Goal: Information Seeking & Learning: Learn about a topic

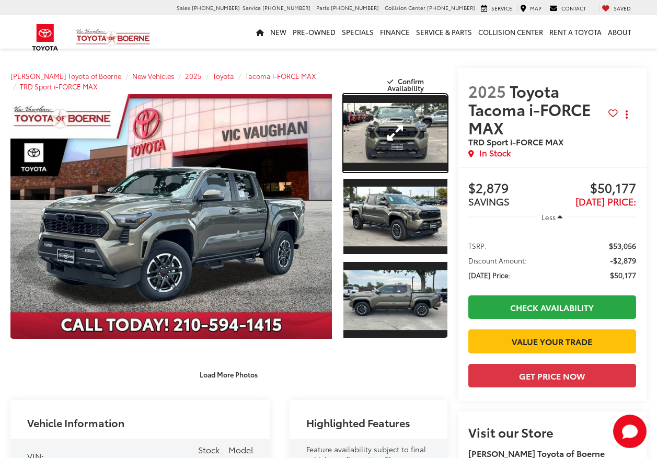
click at [425, 141] on link "Expand Photo 1" at bounding box center [394, 133] width 103 height 78
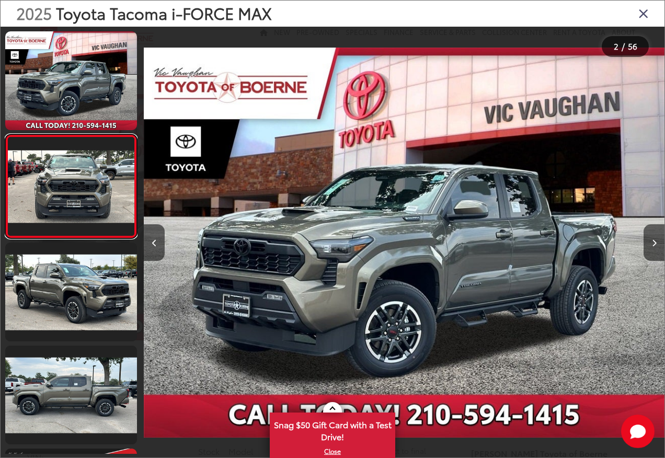
scroll to position [0, 520]
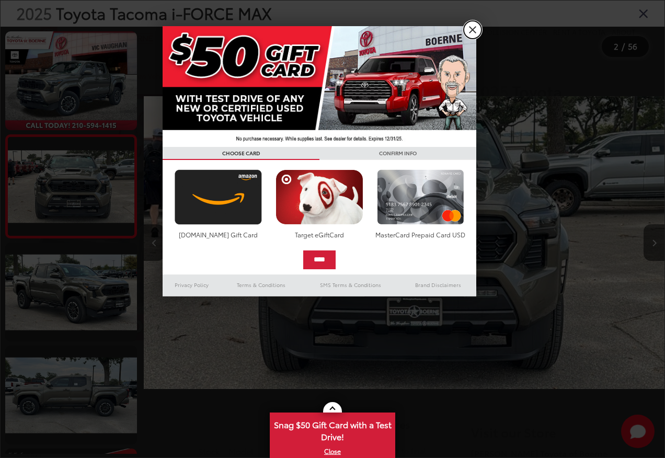
drag, startPoint x: 471, startPoint y: 25, endPoint x: 331, endPoint y: 451, distance: 448.8
click at [471, 25] on link "X" at bounding box center [473, 30] width 18 height 18
click at [471, 26] on div "2025 Toyota Tacoma i-FORCE MAX" at bounding box center [333, 14] width 664 height 26
click at [332, 453] on link "X" at bounding box center [332, 450] width 123 height 11
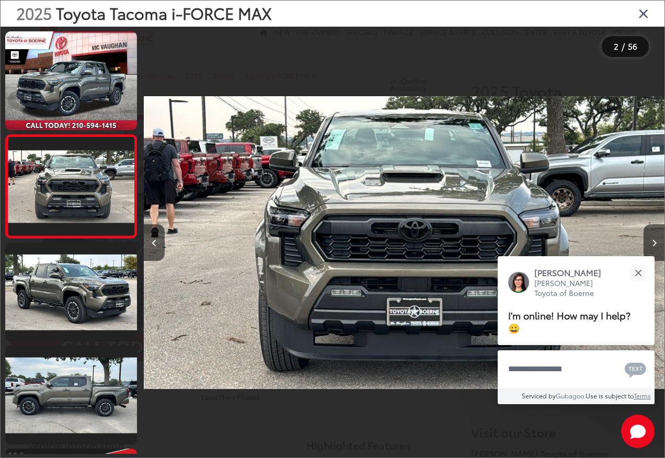
scroll to position [0, 0]
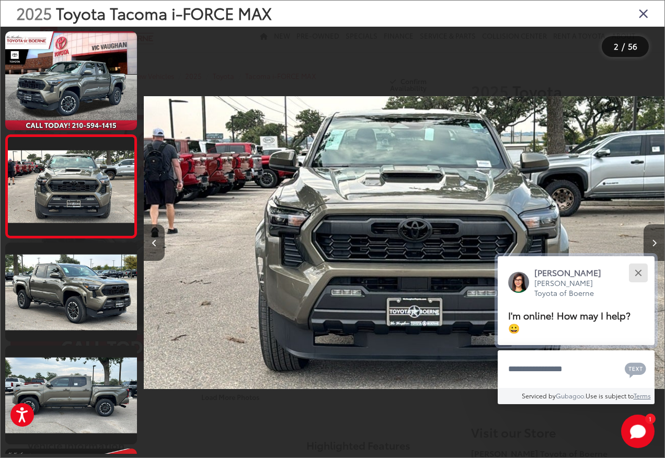
click at [642, 276] on button "Close" at bounding box center [638, 272] width 22 height 22
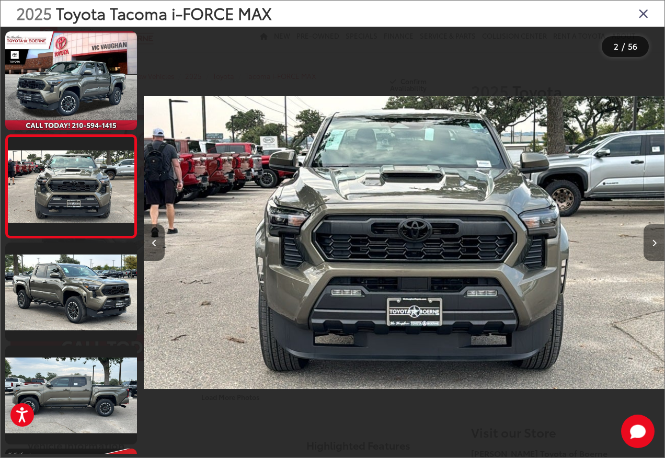
click at [656, 235] on button "Next image" at bounding box center [653, 242] width 21 height 37
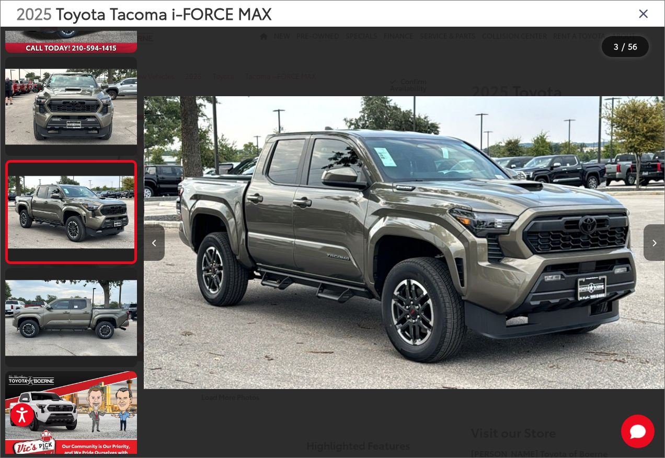
scroll to position [0, 1041]
click at [656, 229] on button "Next image" at bounding box center [653, 242] width 21 height 37
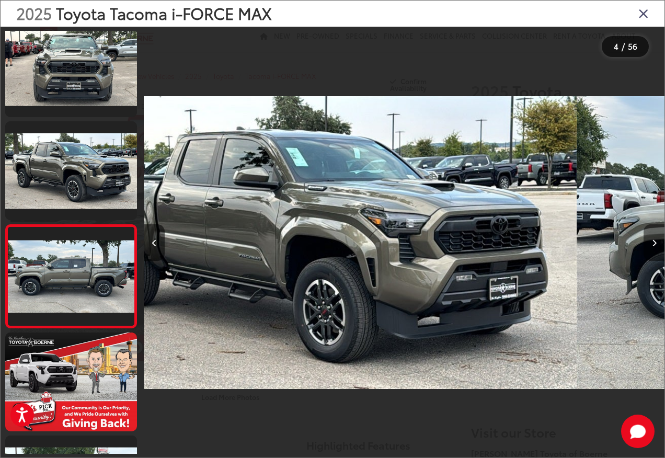
scroll to position [0, 1561]
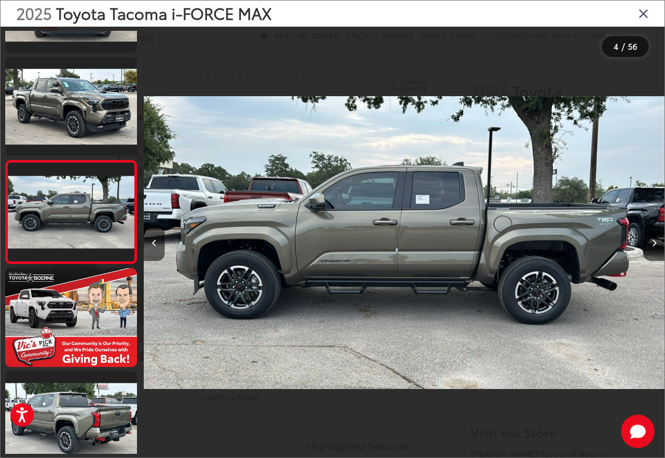
click at [650, 220] on div at bounding box center [599, 243] width 130 height 432
click at [650, 247] on button "Next image" at bounding box center [653, 242] width 21 height 37
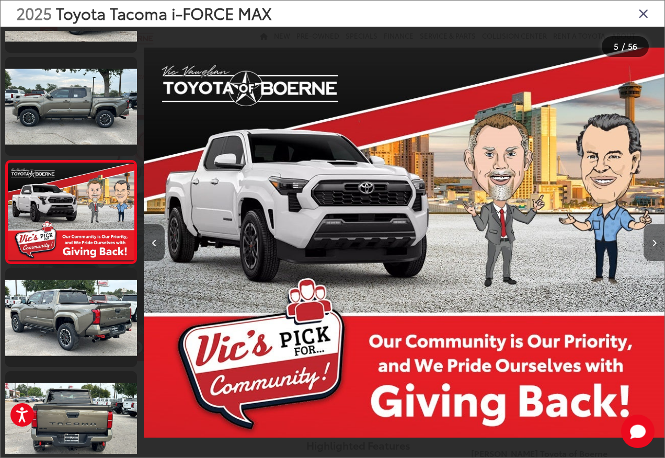
scroll to position [0, 0]
click at [650, 229] on button "Next image" at bounding box center [653, 242] width 21 height 37
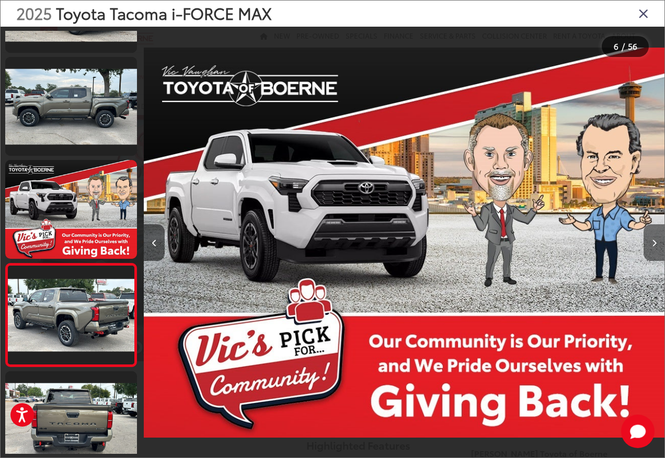
scroll to position [386, 0]
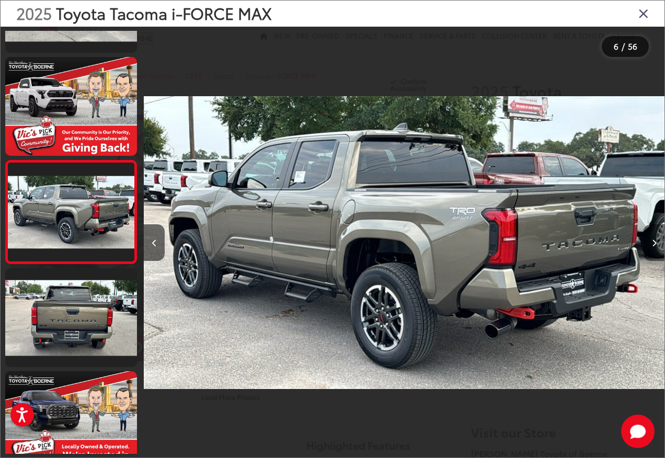
click at [645, 245] on button "Next image" at bounding box center [653, 242] width 21 height 37
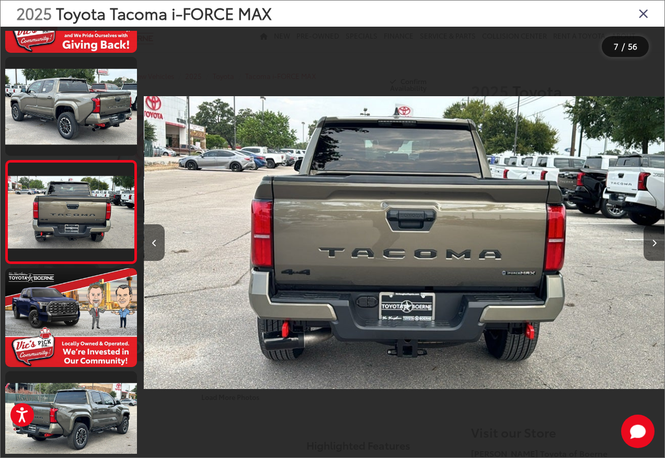
scroll to position [0, 3123]
click at [640, 241] on div at bounding box center [599, 243] width 130 height 432
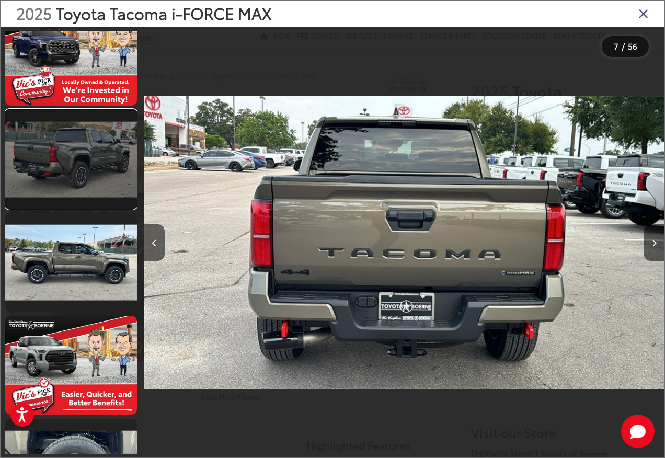
click at [67, 177] on link at bounding box center [71, 159] width 132 height 99
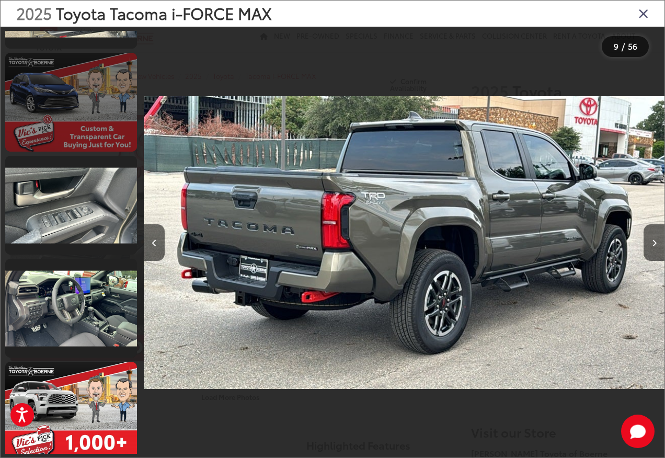
scroll to position [1374, 0]
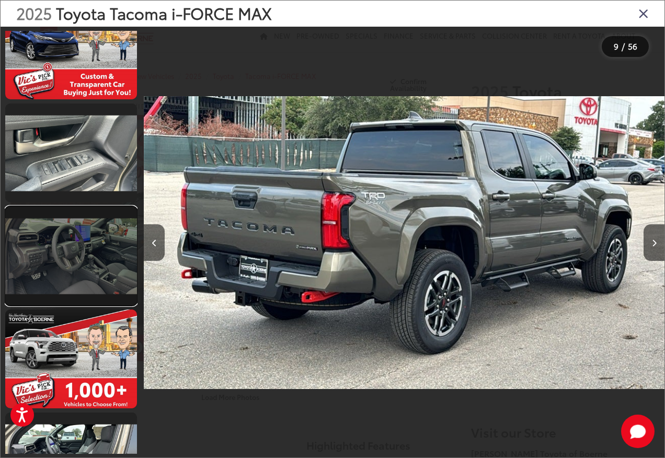
click at [55, 251] on link at bounding box center [71, 255] width 132 height 99
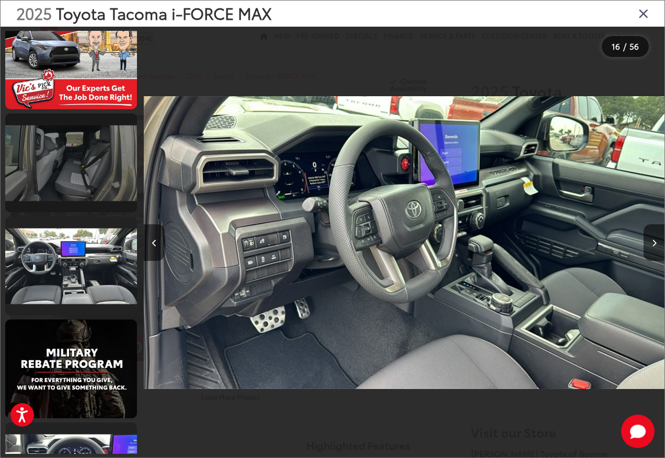
scroll to position [2043, 0]
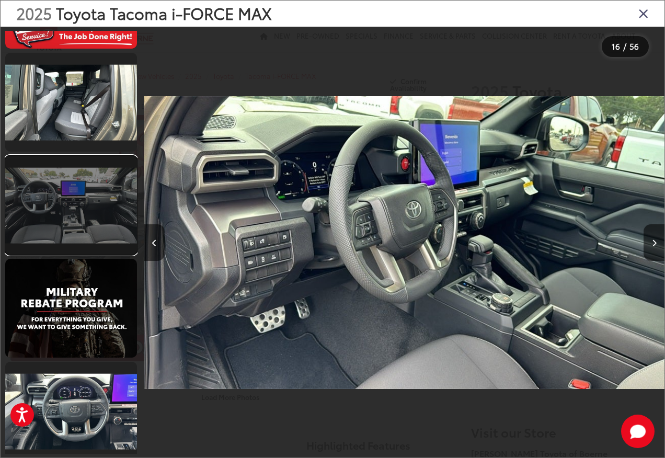
click at [69, 224] on link at bounding box center [71, 205] width 132 height 99
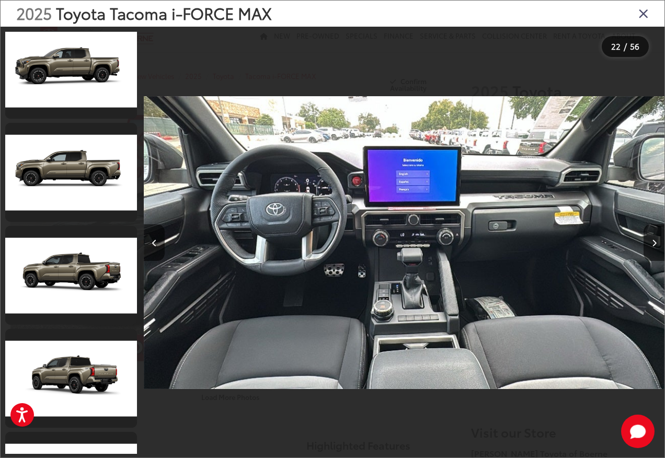
scroll to position [3758, 0]
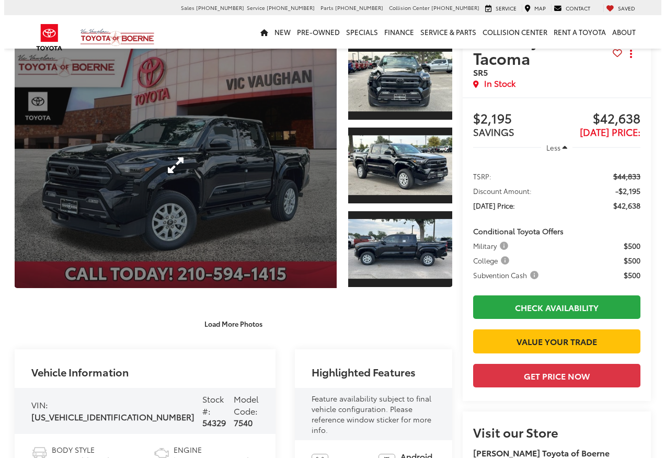
scroll to position [105, 0]
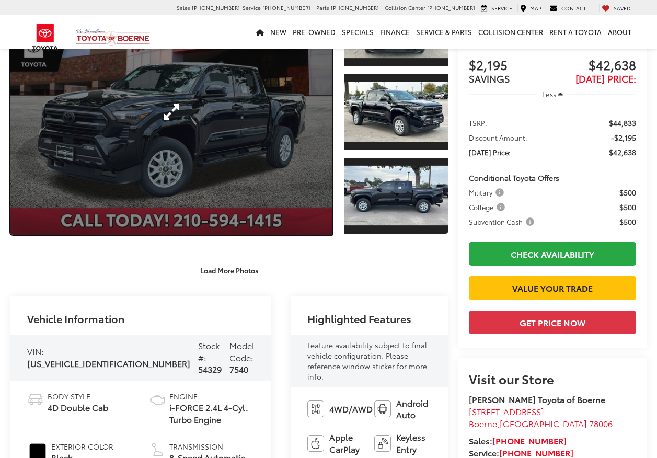
click at [240, 149] on link "Expand Photo 0" at bounding box center [171, 112] width 322 height 245
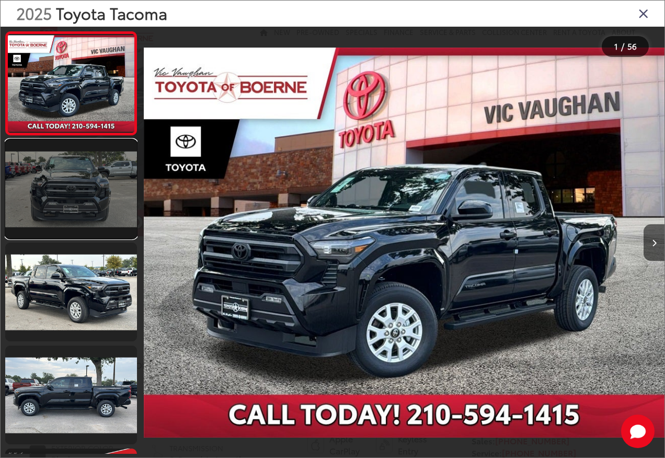
click at [105, 204] on link at bounding box center [71, 189] width 132 height 99
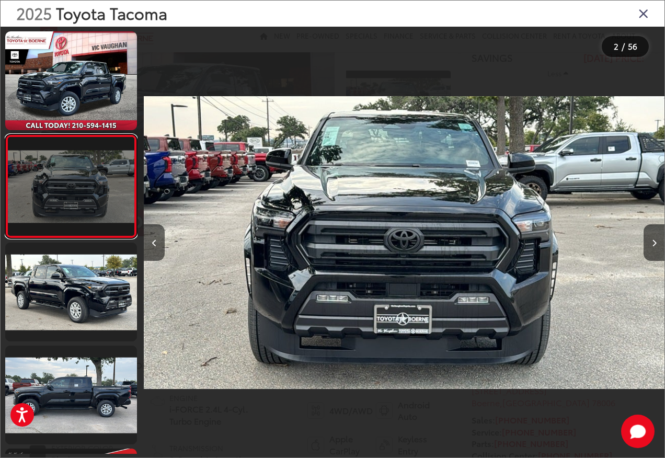
scroll to position [0, 0]
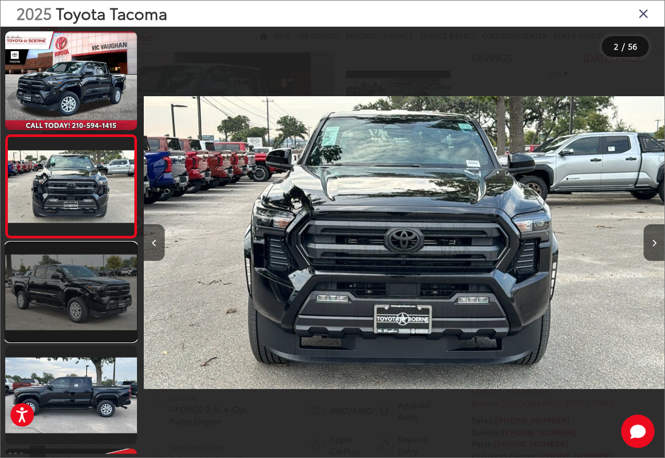
click at [91, 294] on link at bounding box center [71, 291] width 132 height 99
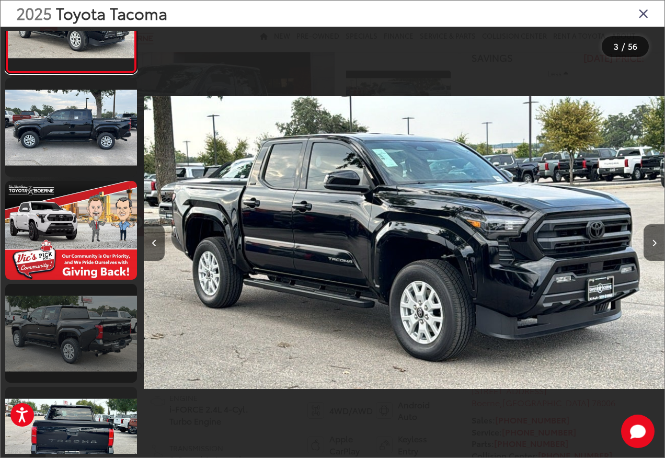
scroll to position [286, 0]
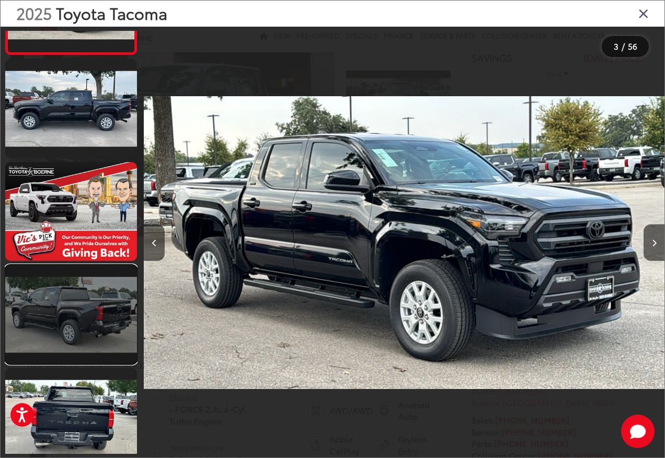
click at [90, 317] on link at bounding box center [71, 314] width 132 height 99
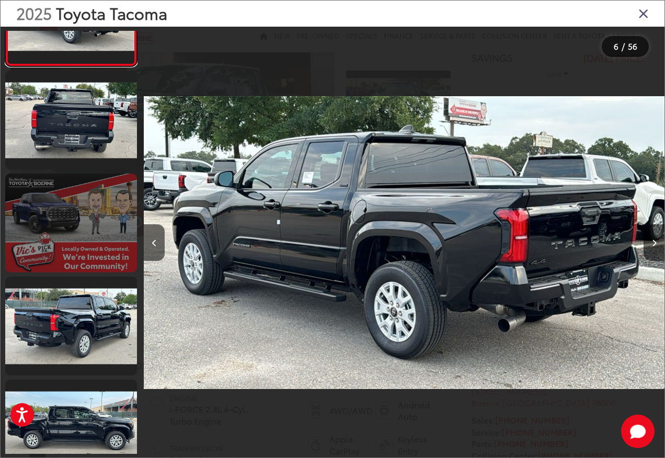
scroll to position [595, 0]
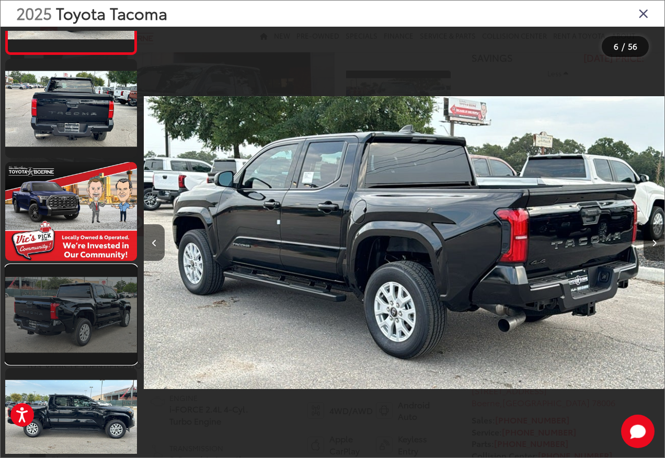
click at [72, 316] on link at bounding box center [71, 314] width 132 height 99
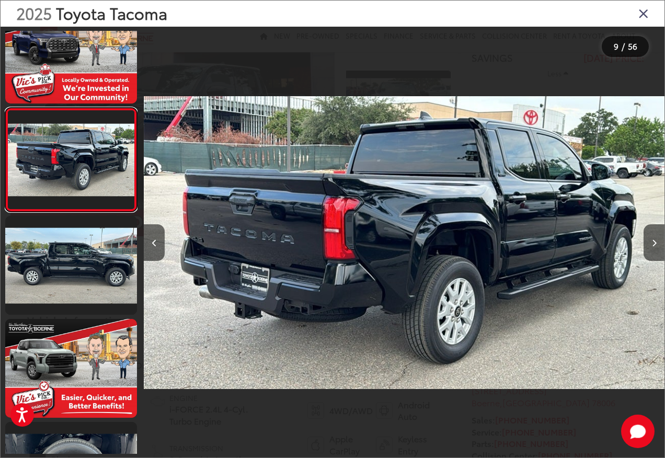
scroll to position [800, 0]
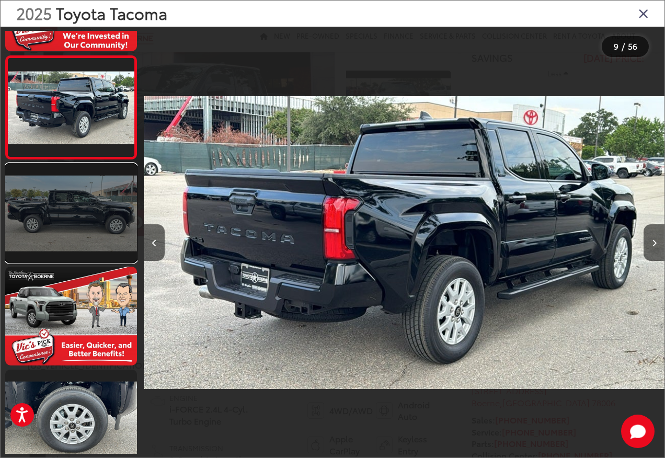
click at [62, 239] on link at bounding box center [71, 213] width 132 height 99
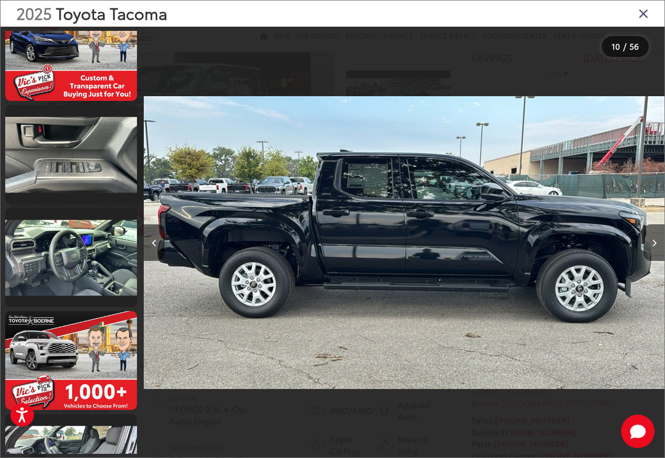
scroll to position [1425, 0]
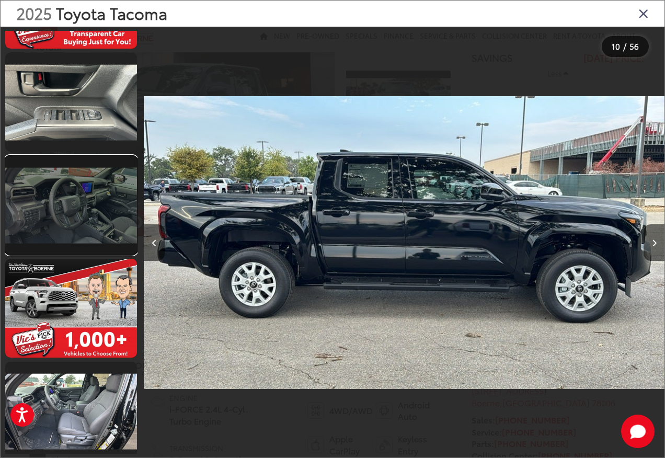
click at [75, 216] on link at bounding box center [71, 205] width 132 height 99
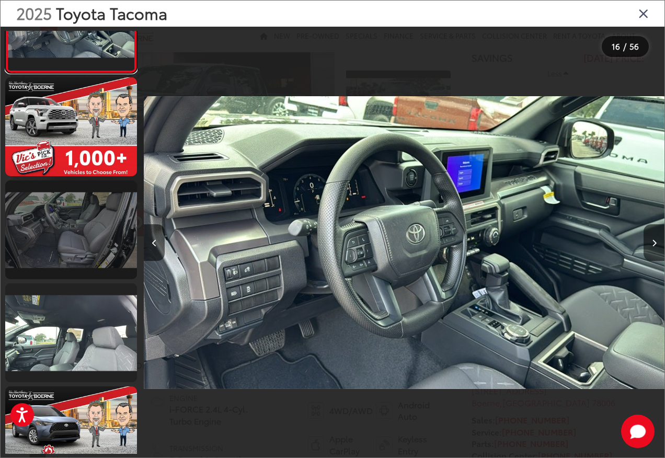
scroll to position [1625, 0]
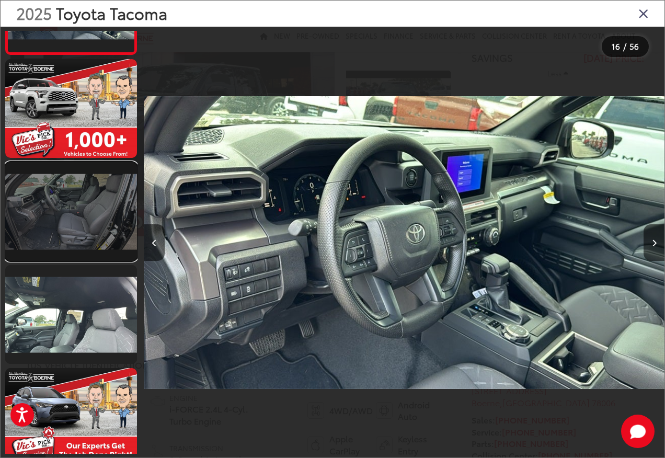
click at [64, 217] on link at bounding box center [71, 211] width 132 height 99
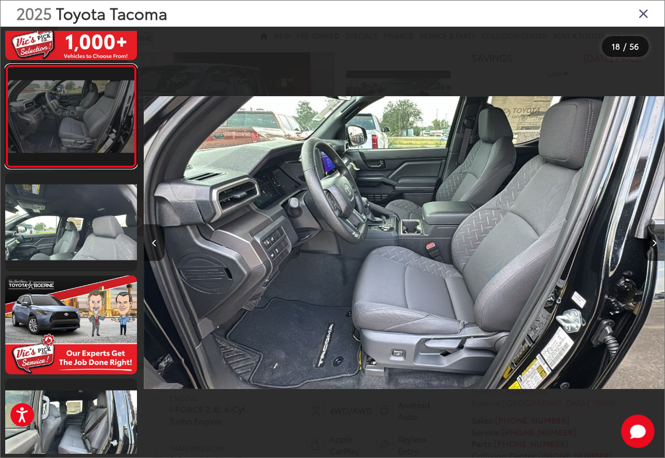
scroll to position [0, 0]
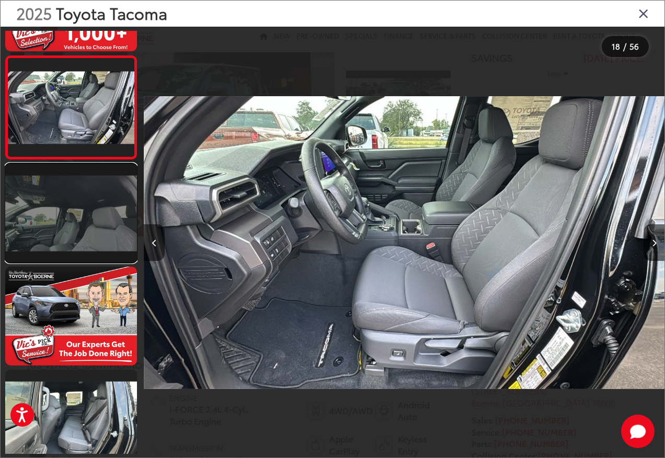
click at [63, 217] on link at bounding box center [71, 213] width 132 height 99
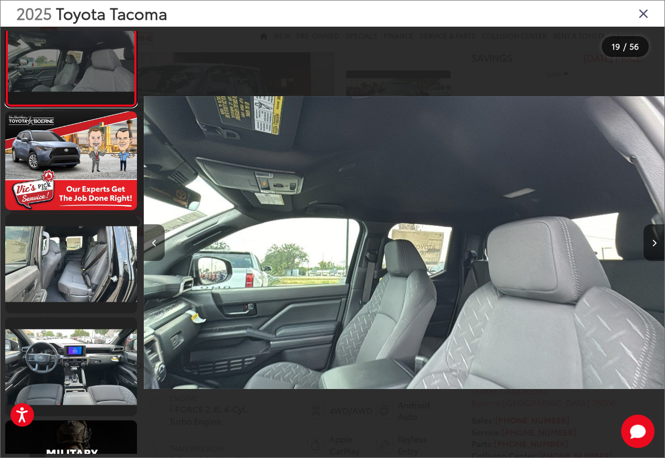
scroll to position [1934, 0]
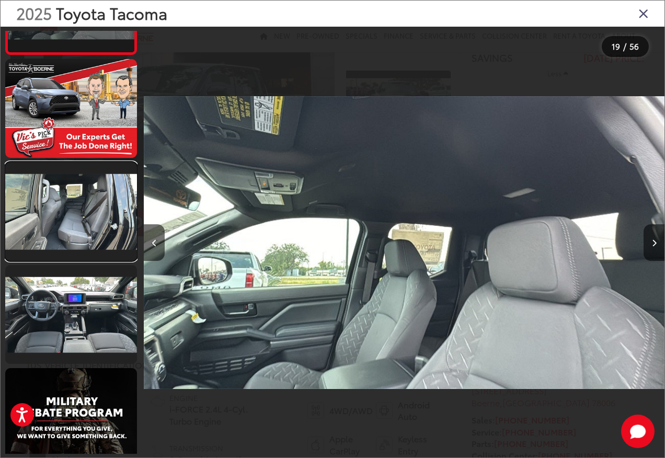
click at [63, 215] on link at bounding box center [71, 211] width 132 height 99
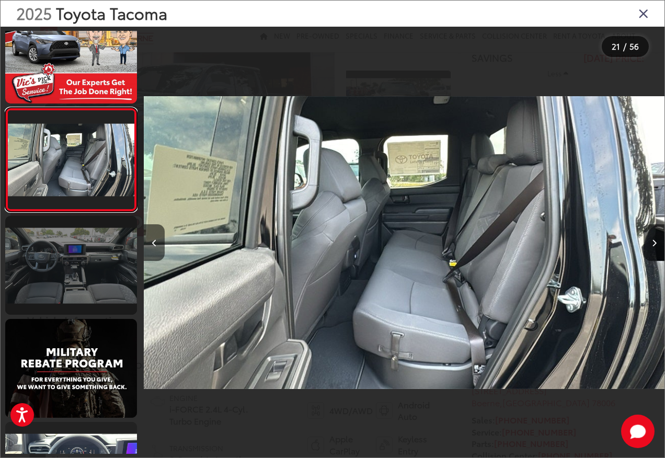
scroll to position [2035, 0]
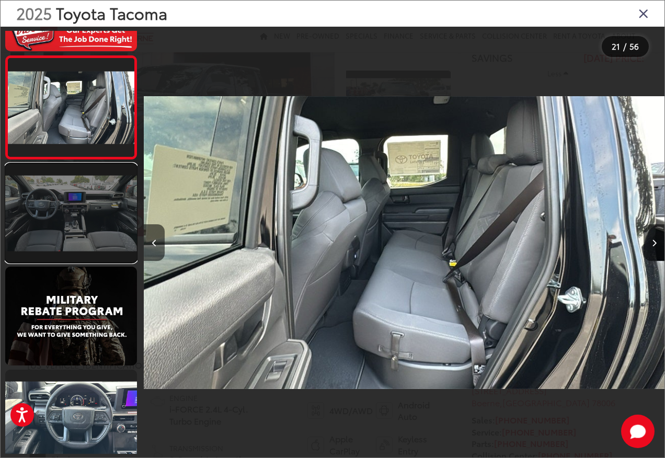
click at [105, 228] on link at bounding box center [71, 213] width 132 height 99
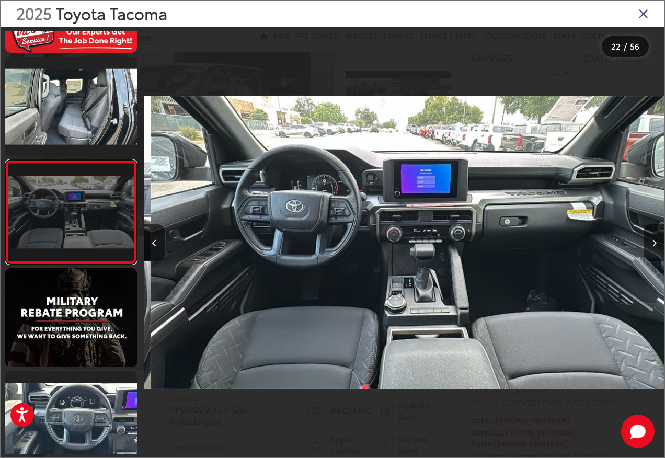
scroll to position [0, 10930]
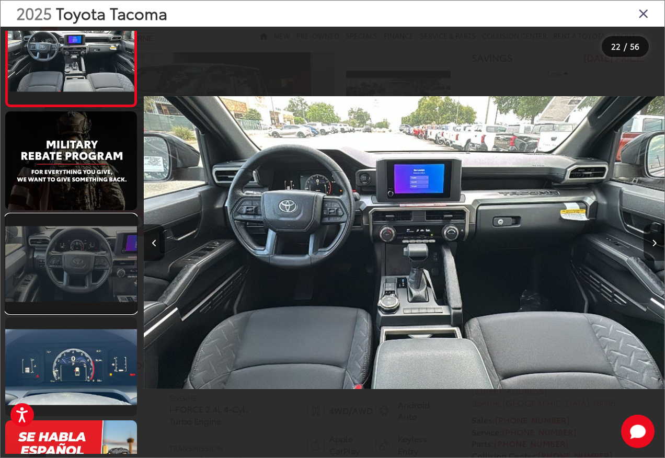
click at [43, 276] on link at bounding box center [71, 263] width 132 height 99
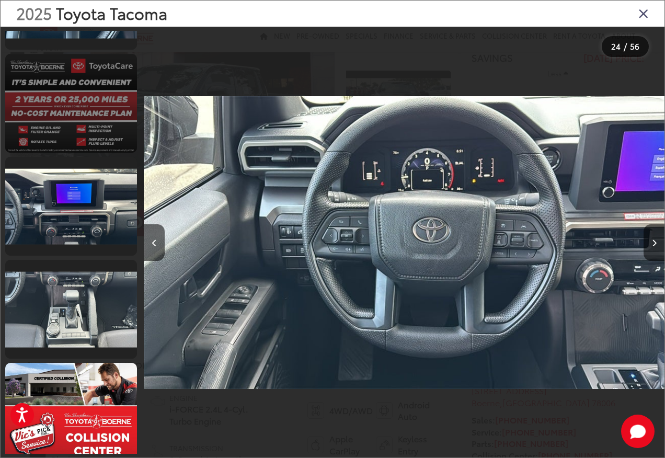
scroll to position [2866, 0]
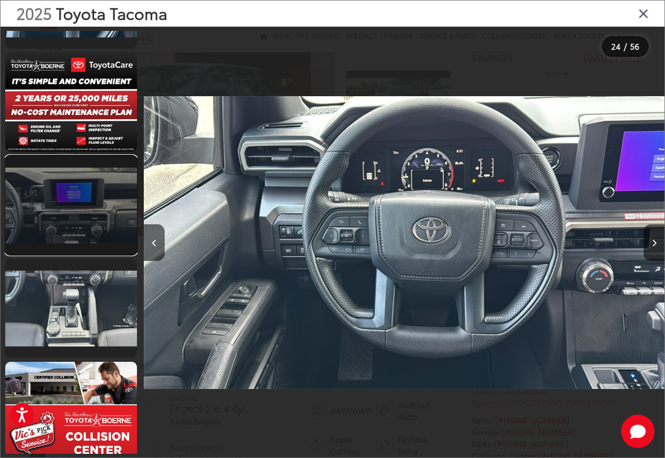
click at [49, 233] on link at bounding box center [71, 205] width 132 height 99
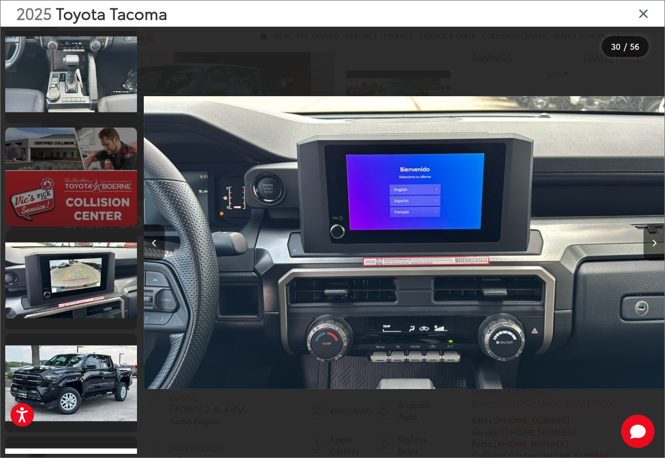
scroll to position [3118, 0]
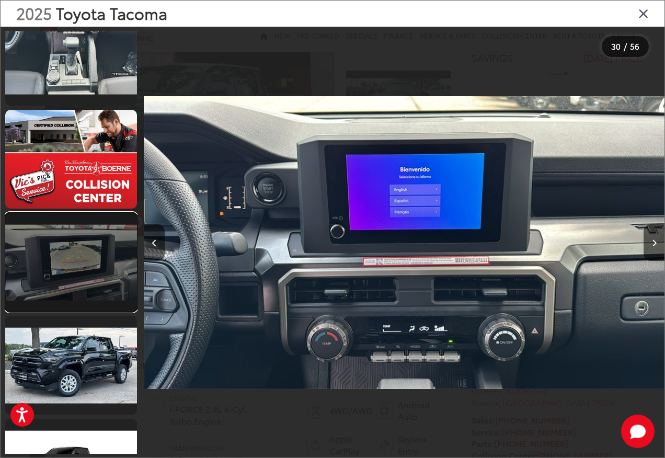
click at [41, 250] on link at bounding box center [71, 262] width 132 height 99
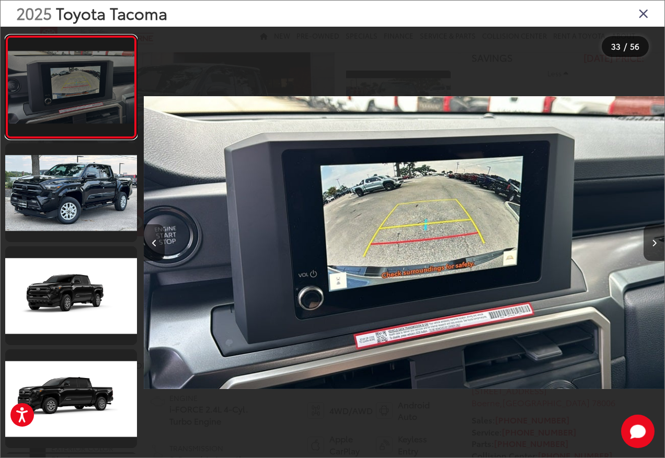
scroll to position [3323, 0]
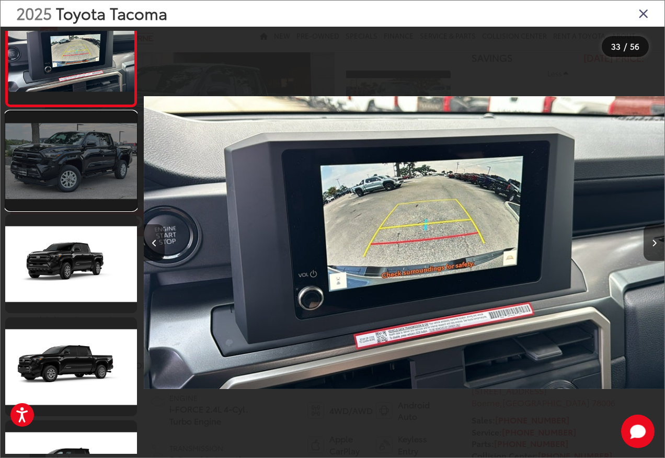
click at [59, 190] on link at bounding box center [71, 160] width 132 height 99
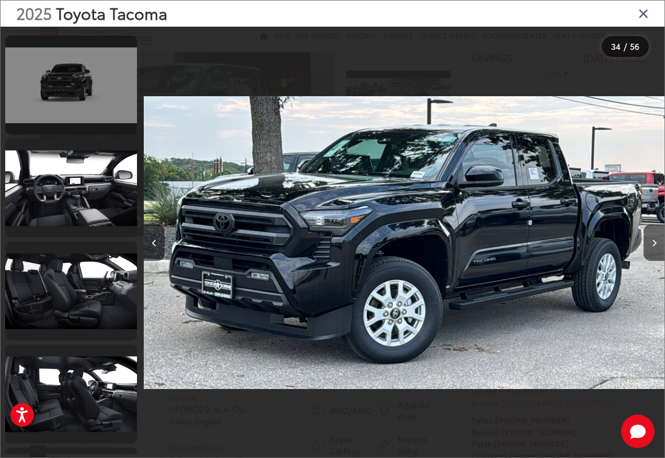
scroll to position [5255, 0]
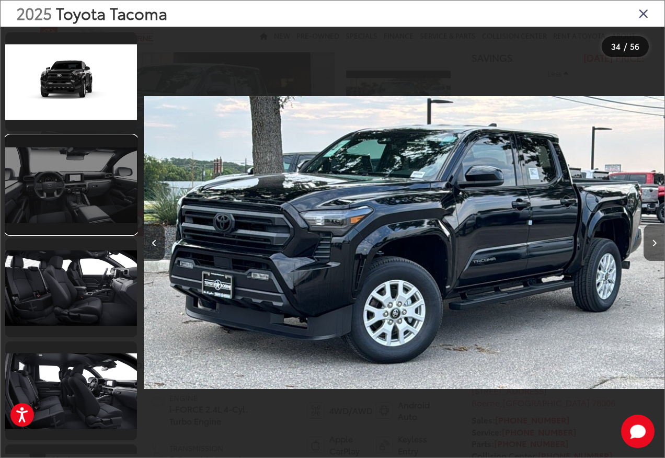
click at [69, 199] on link at bounding box center [71, 184] width 132 height 99
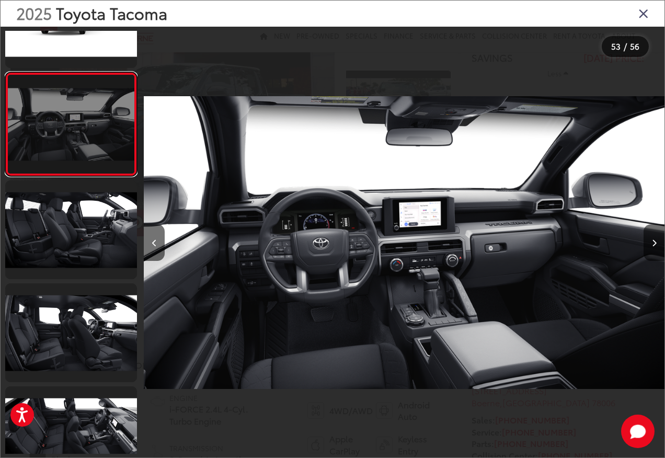
scroll to position [5329, 0]
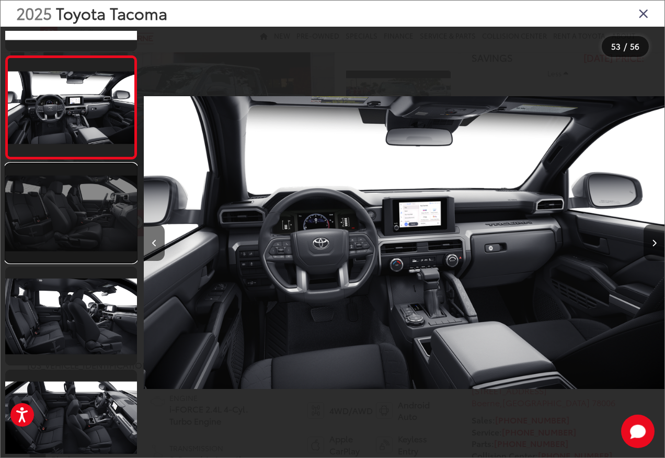
click at [71, 206] on link at bounding box center [71, 213] width 132 height 99
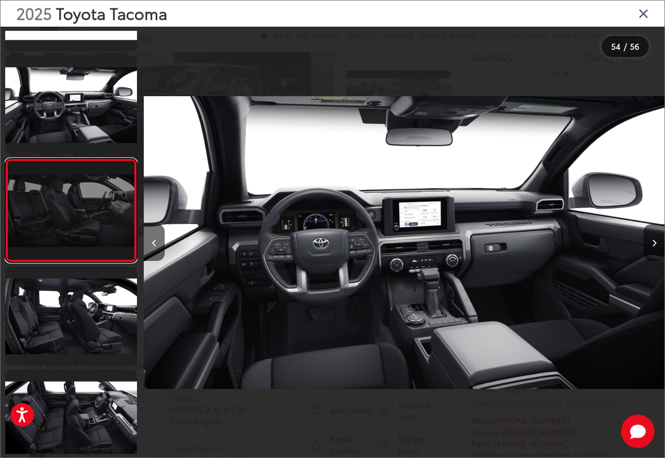
scroll to position [5328, 0]
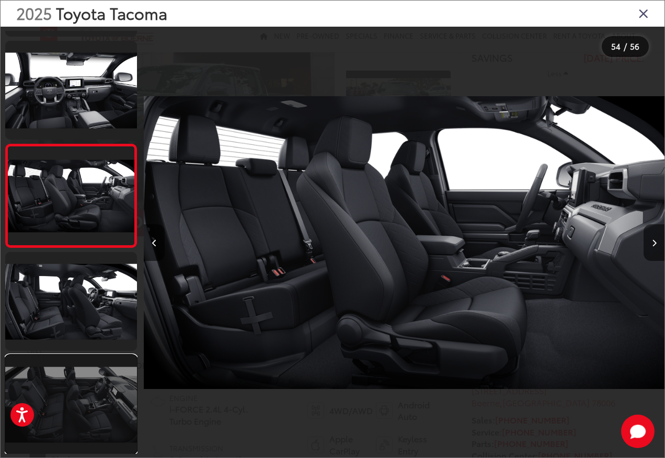
click at [115, 402] on link at bounding box center [71, 404] width 132 height 99
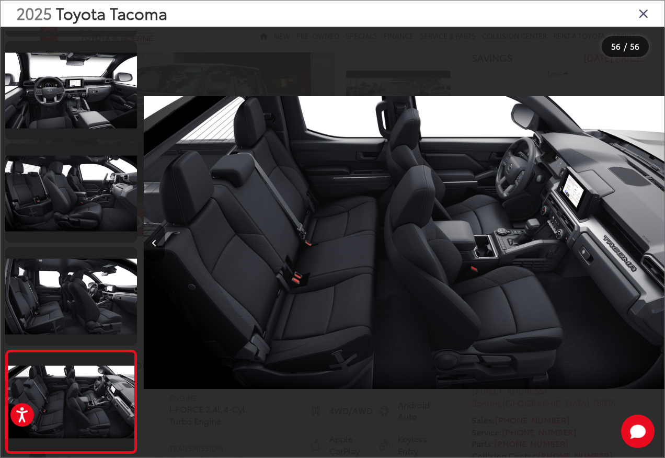
click at [646, 11] on icon "Close gallery" at bounding box center [643, 13] width 10 height 14
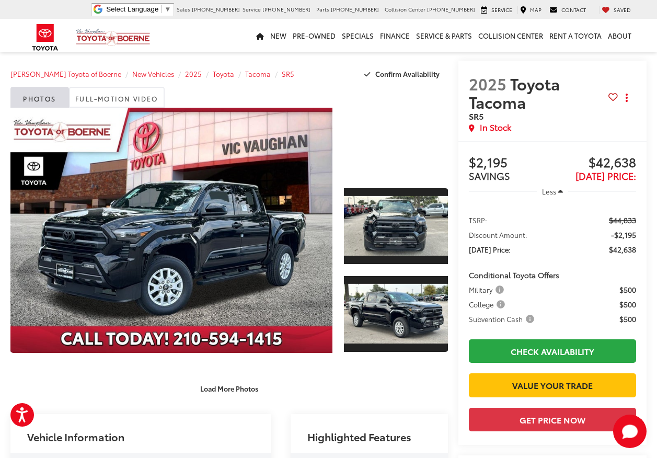
scroll to position [0, 0]
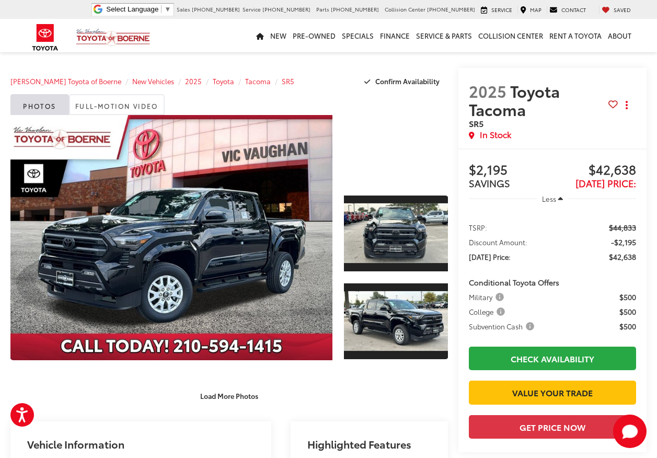
click at [396, 147] on div at bounding box center [396, 149] width 104 height 69
